Goal: Find specific page/section: Find specific page/section

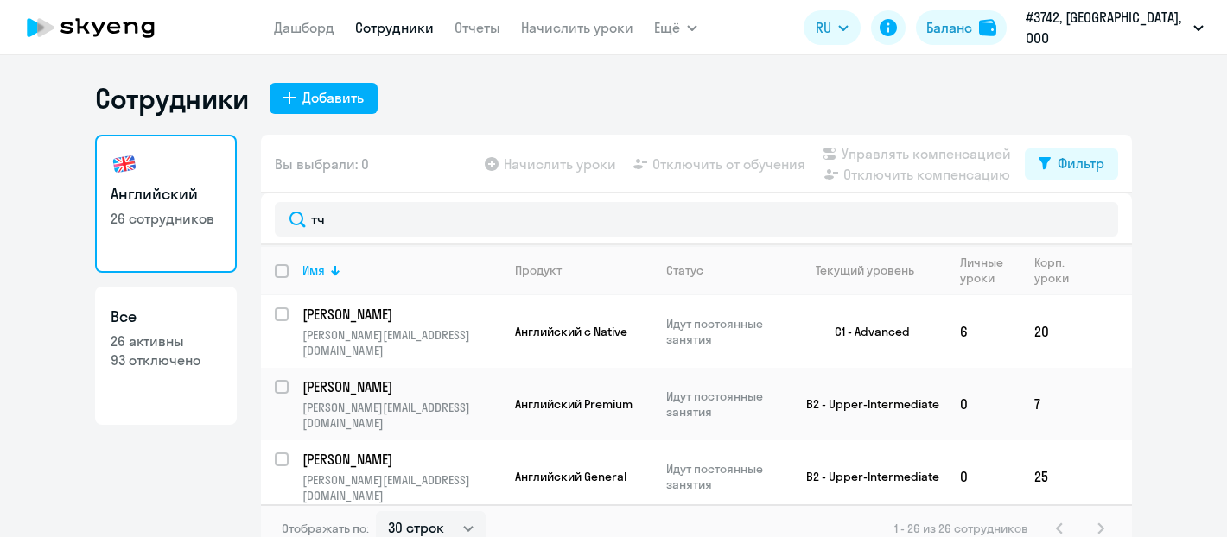
select select "30"
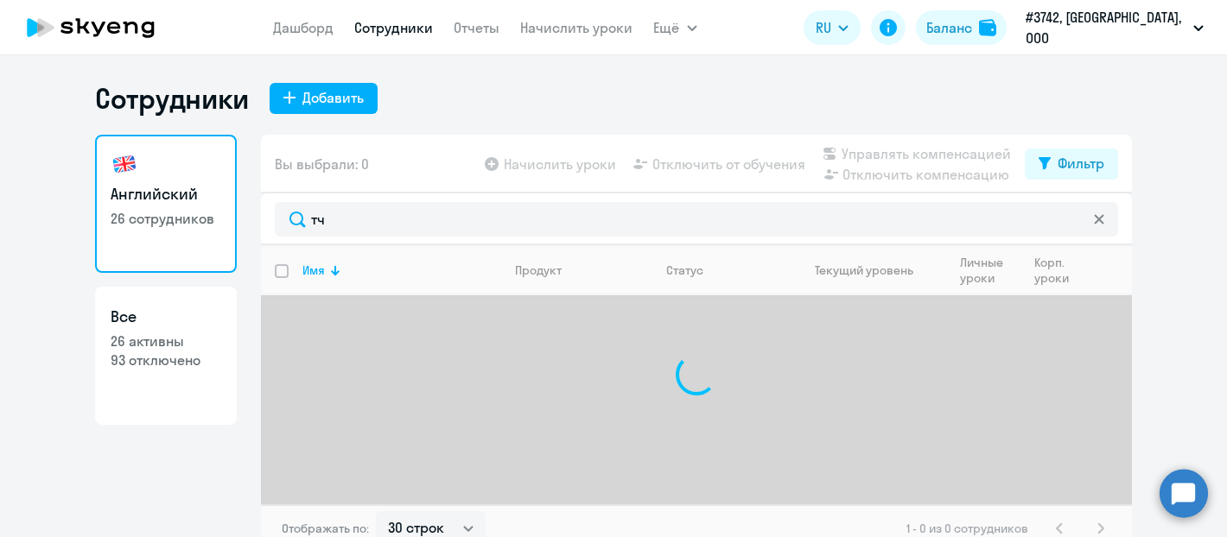
type input "т"
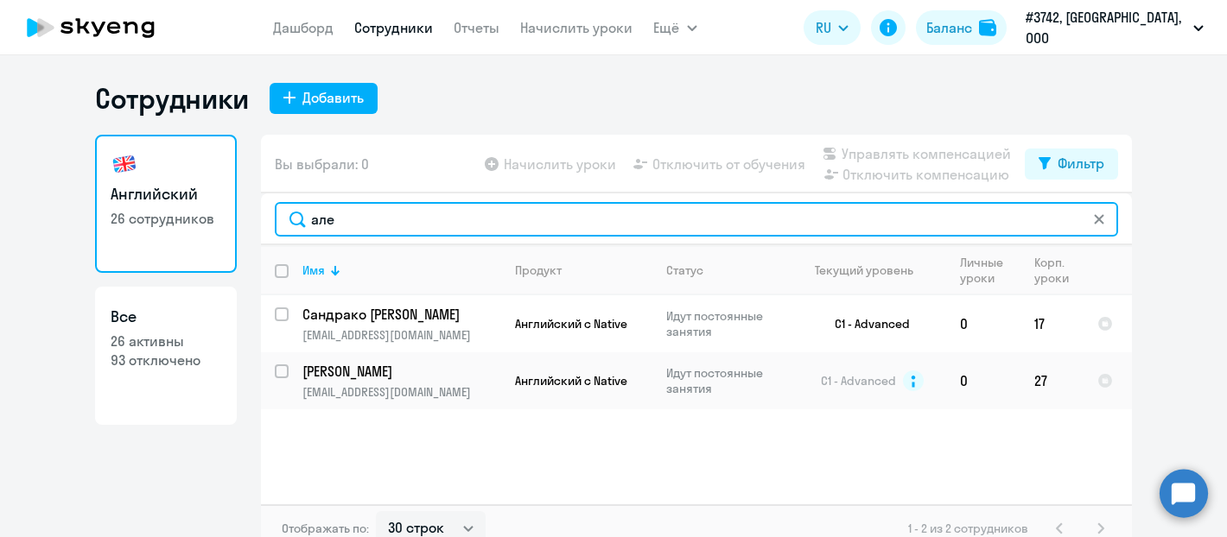
click at [378, 224] on input "але" at bounding box center [696, 219] width 843 height 35
type input "[PERSON_NAME]"
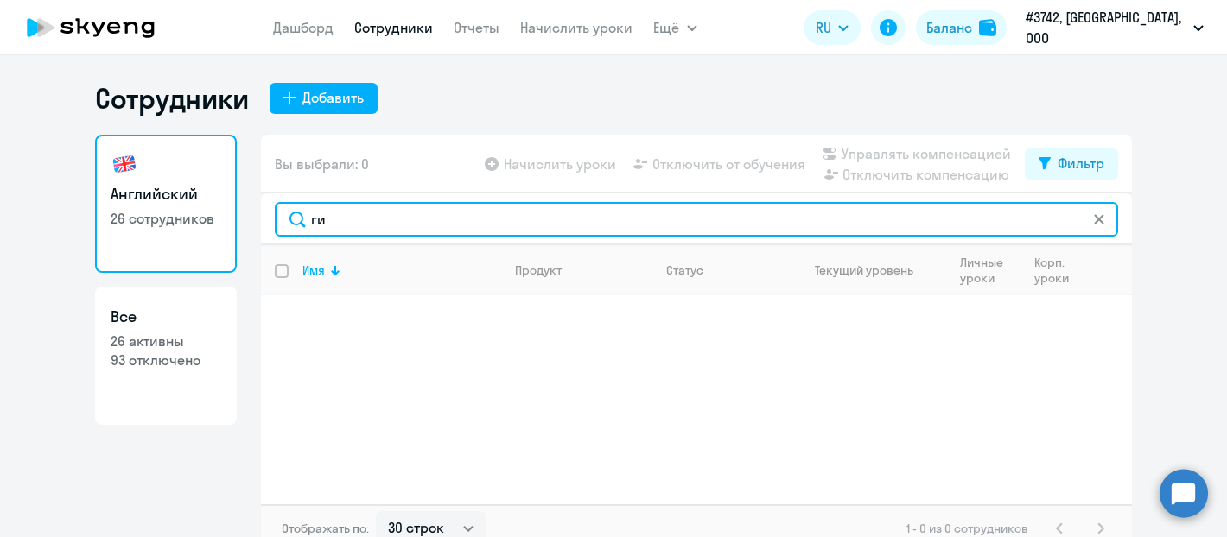
type input "г"
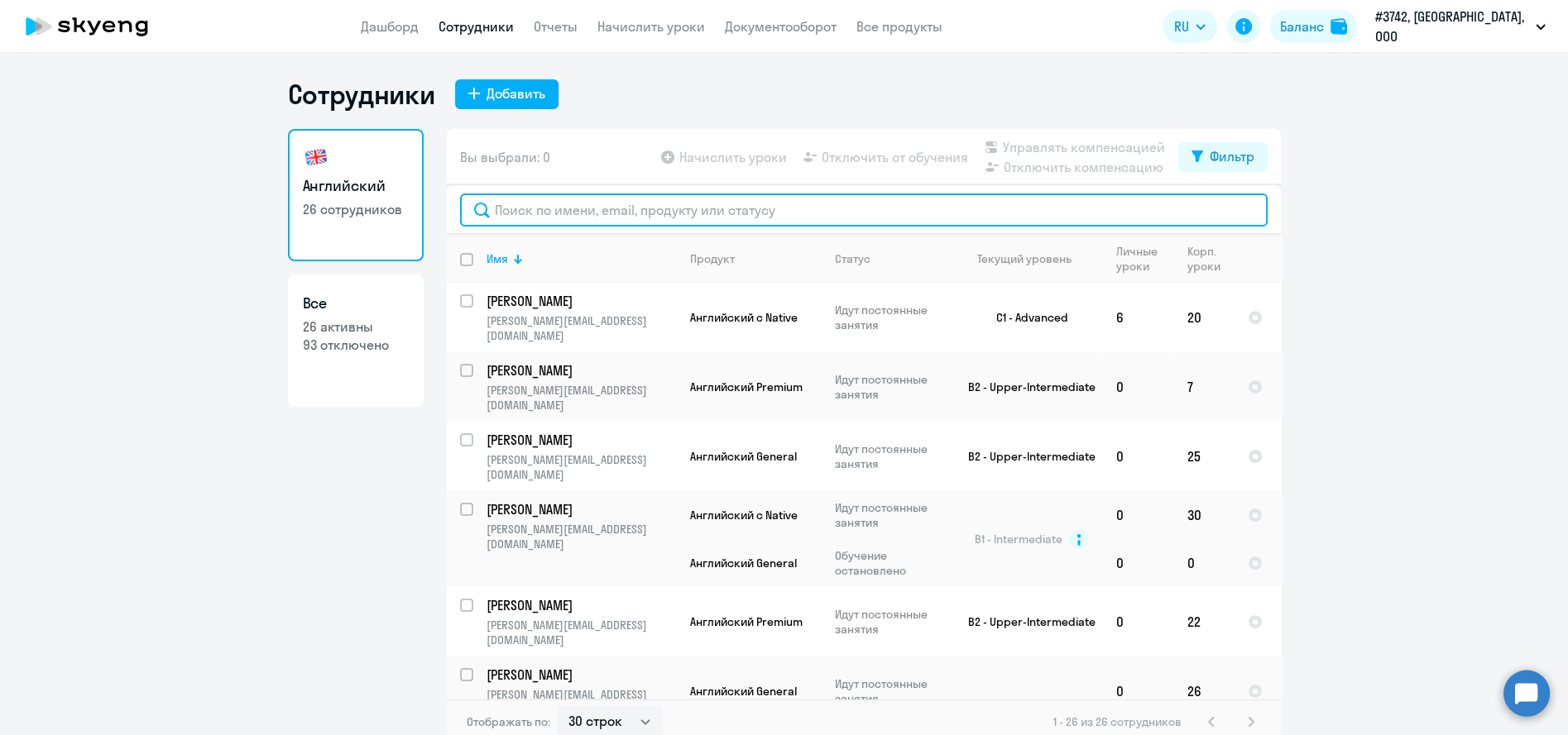
click at [521, 210] on input "text" at bounding box center [862, 210] width 807 height 33
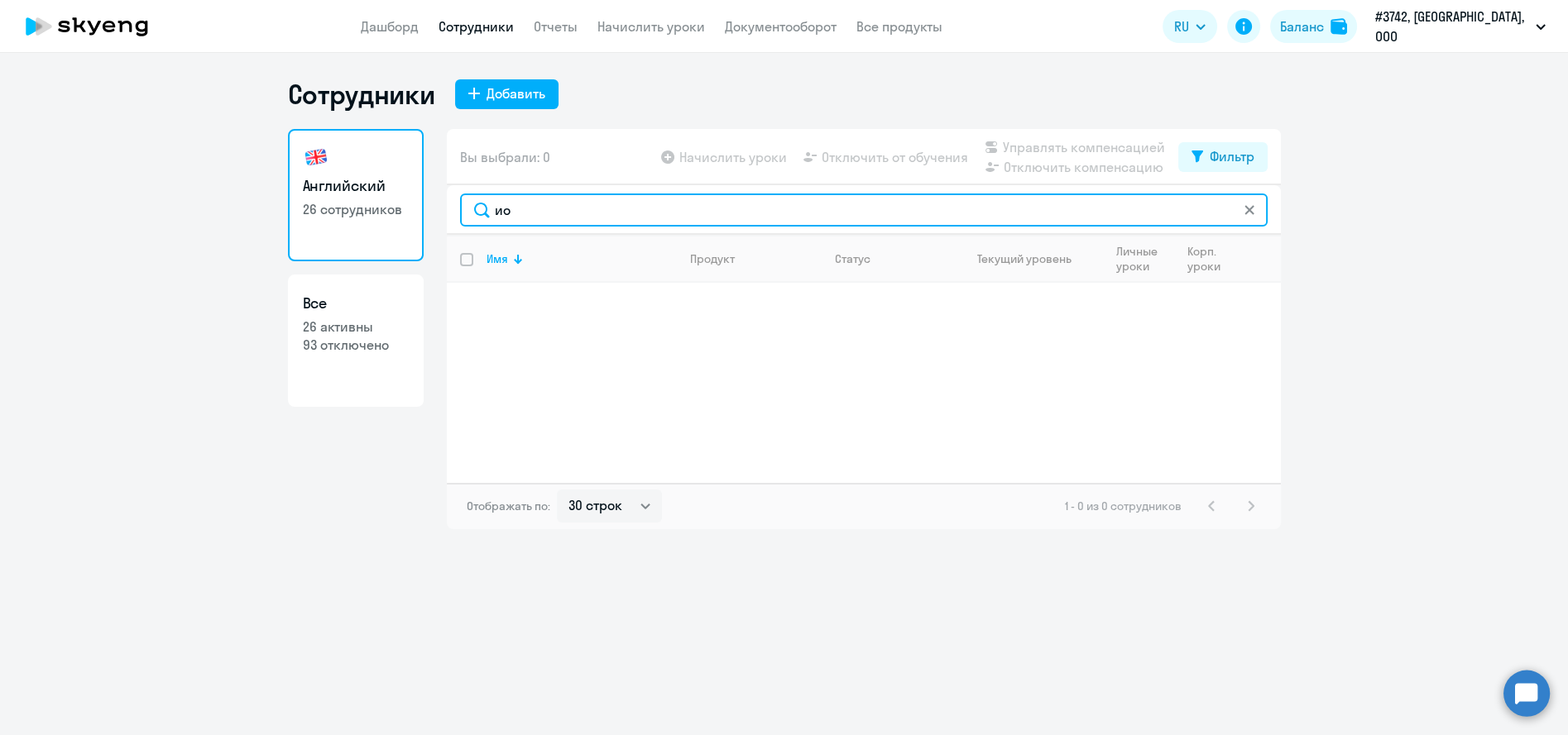
type input "и"
type input "торо"
